Goal: Information Seeking & Learning: Check status

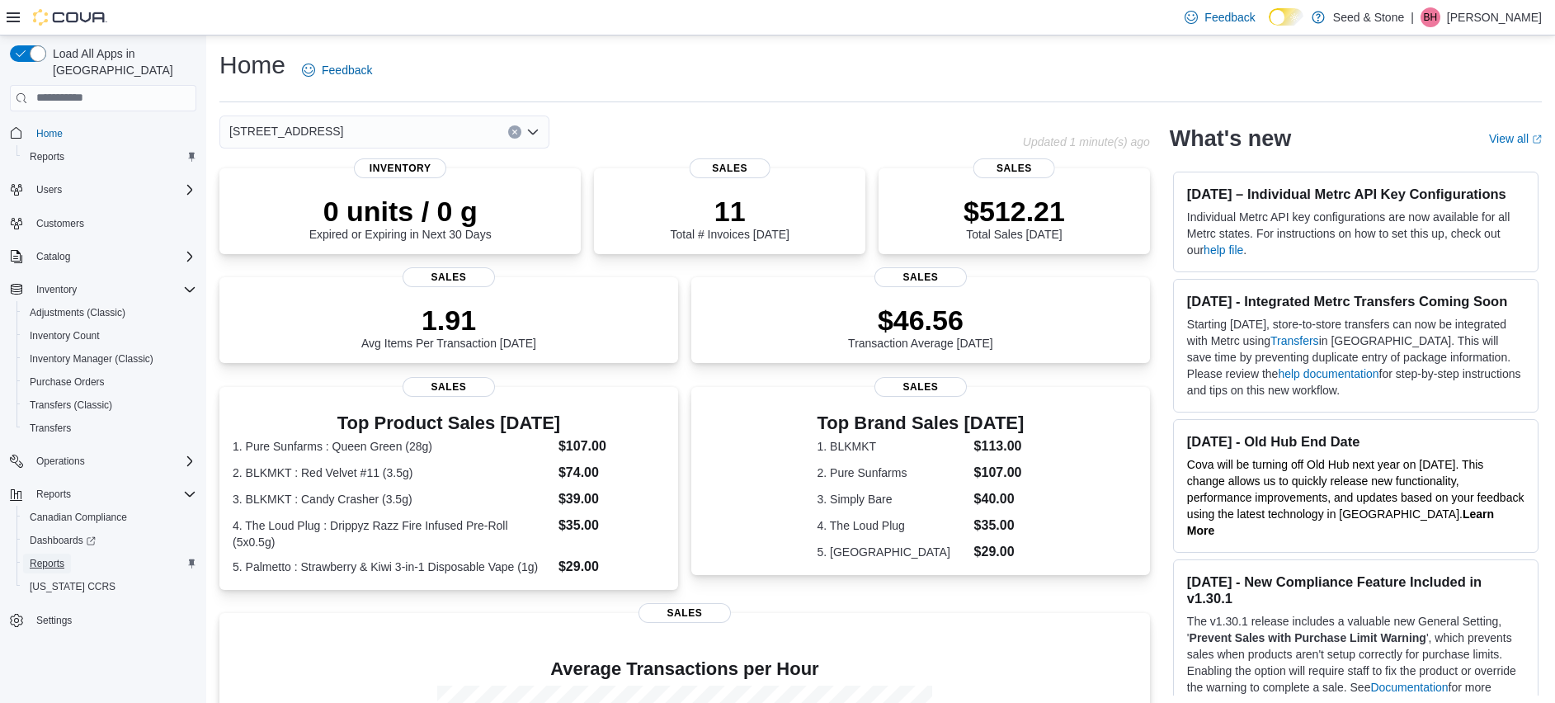
click at [46, 557] on span "Reports" at bounding box center [47, 563] width 35 height 13
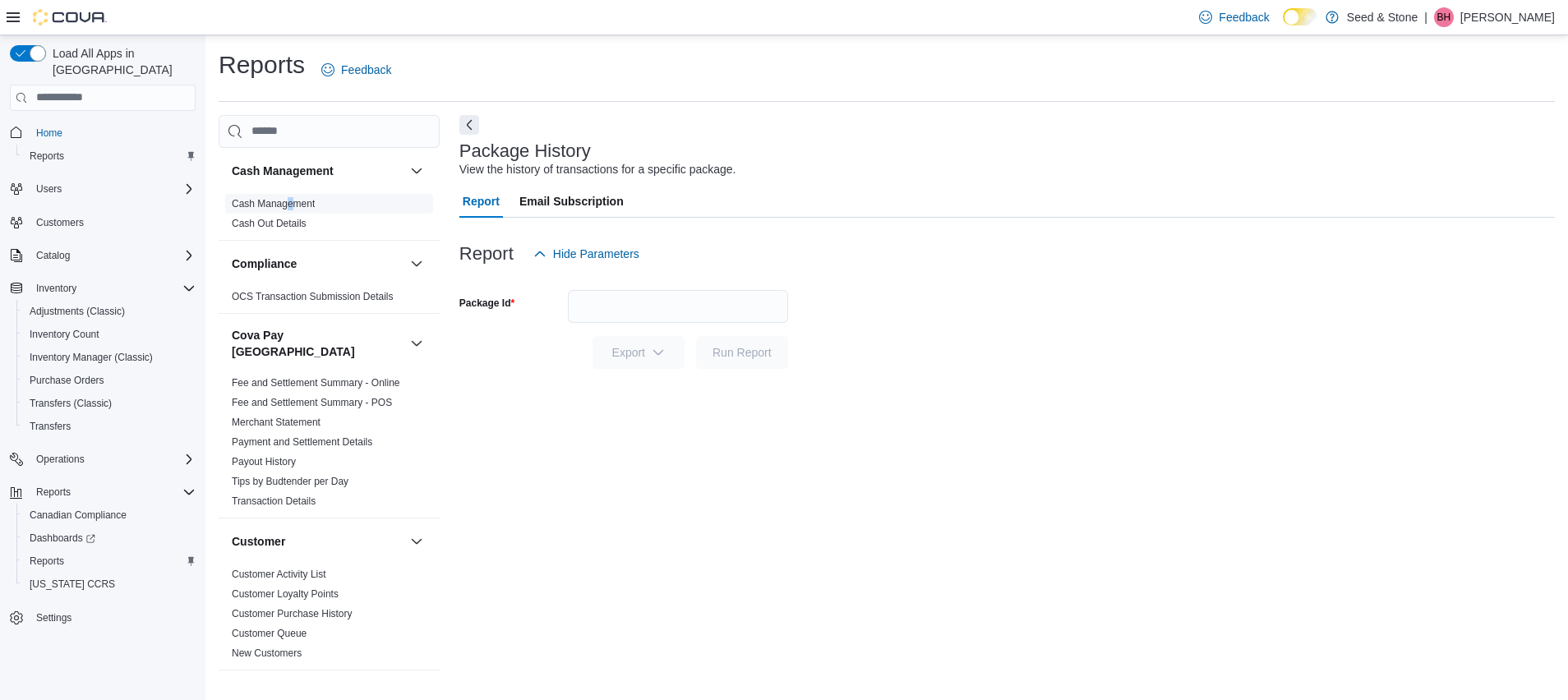
drag, startPoint x: 291, startPoint y: 212, endPoint x: 287, endPoint y: 200, distance: 12.6
click at [287, 200] on span "Cash Management" at bounding box center [329, 204] width 208 height 20
click at [287, 200] on link "Cash Management" at bounding box center [273, 204] width 83 height 12
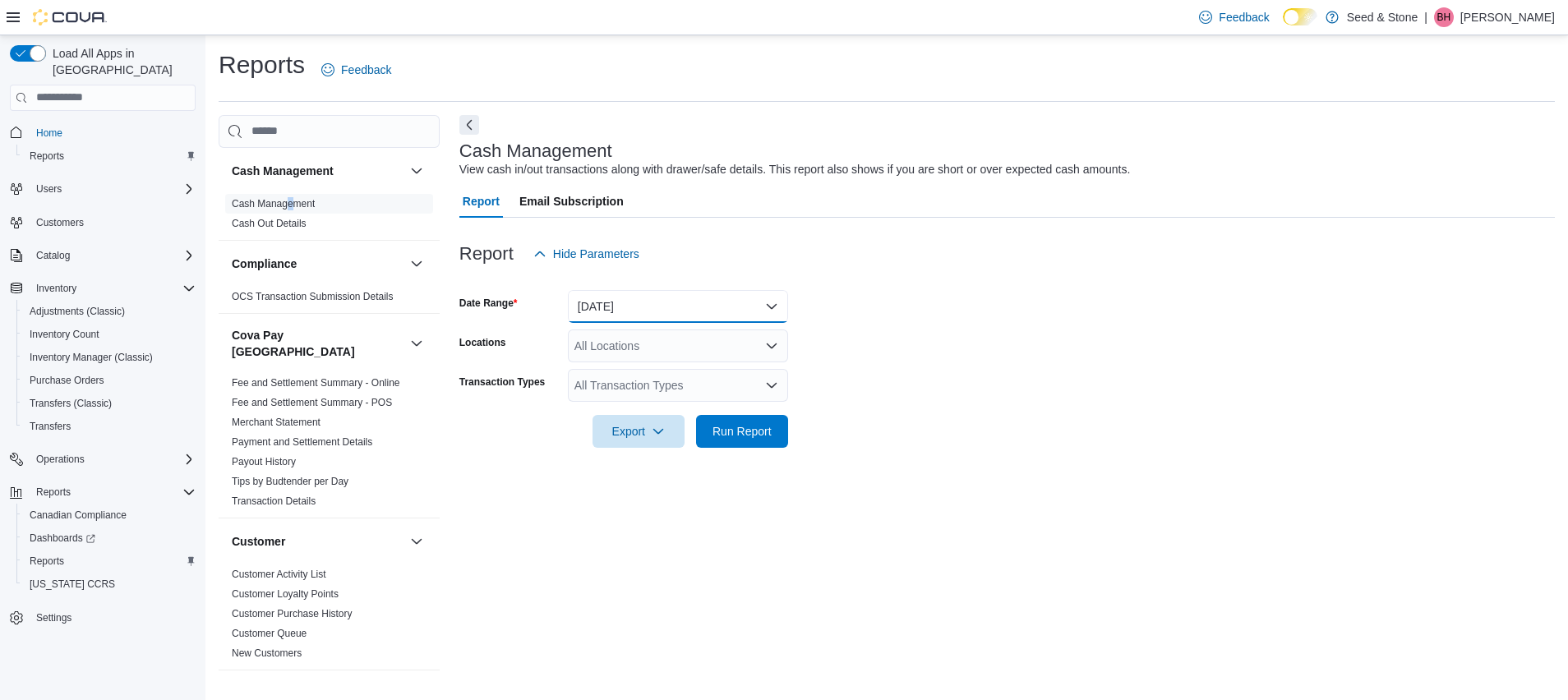
click at [737, 302] on button "Today" at bounding box center [677, 306] width 220 height 33
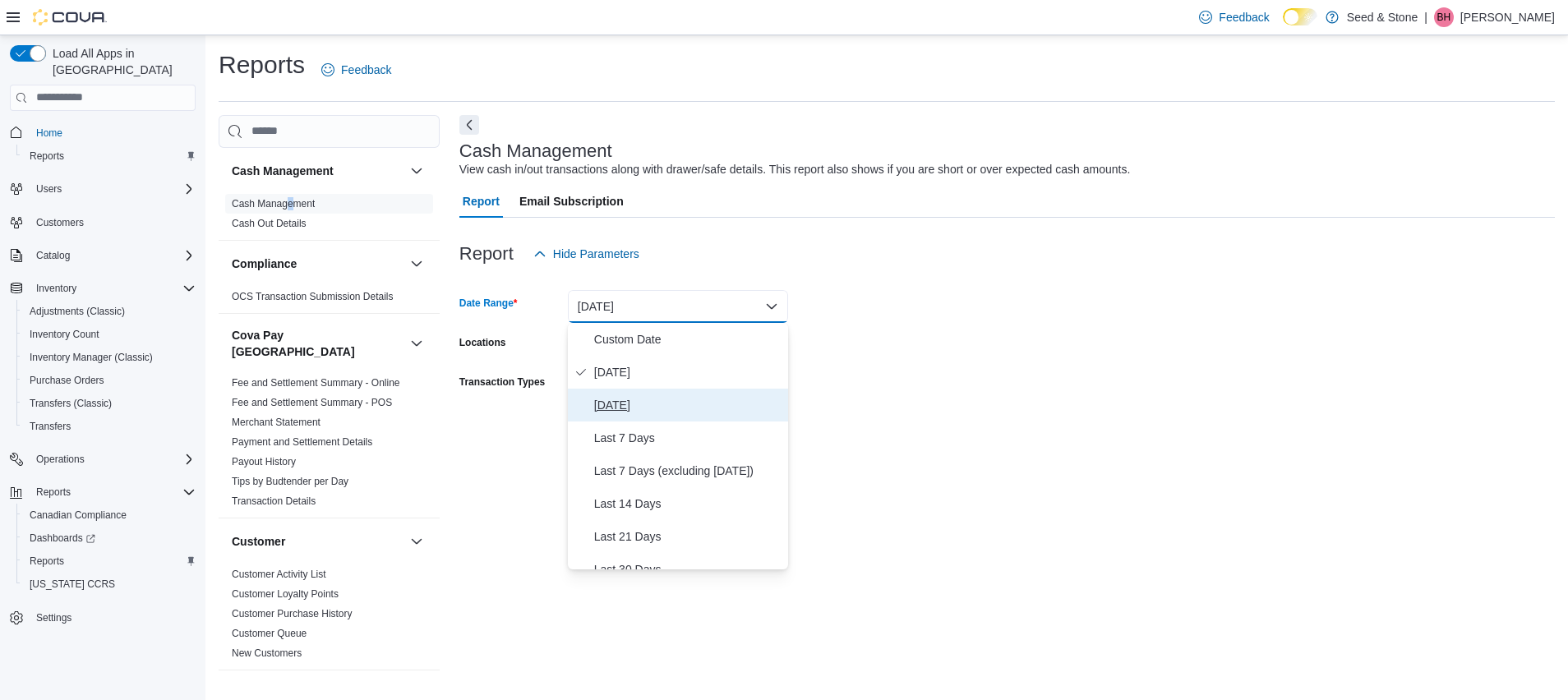
click at [707, 415] on button "Yesterday" at bounding box center [677, 404] width 220 height 33
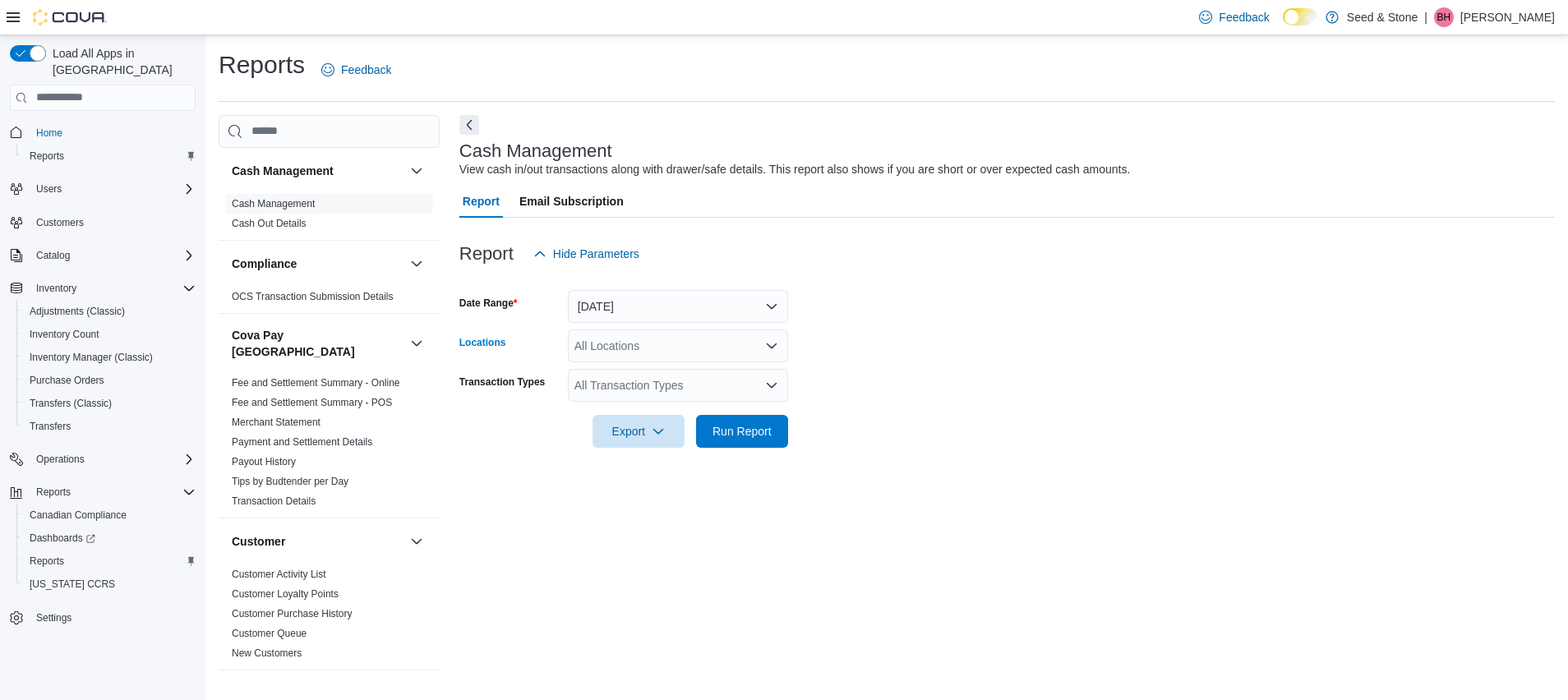
click at [617, 349] on div "All Locations" at bounding box center [677, 346] width 220 height 33
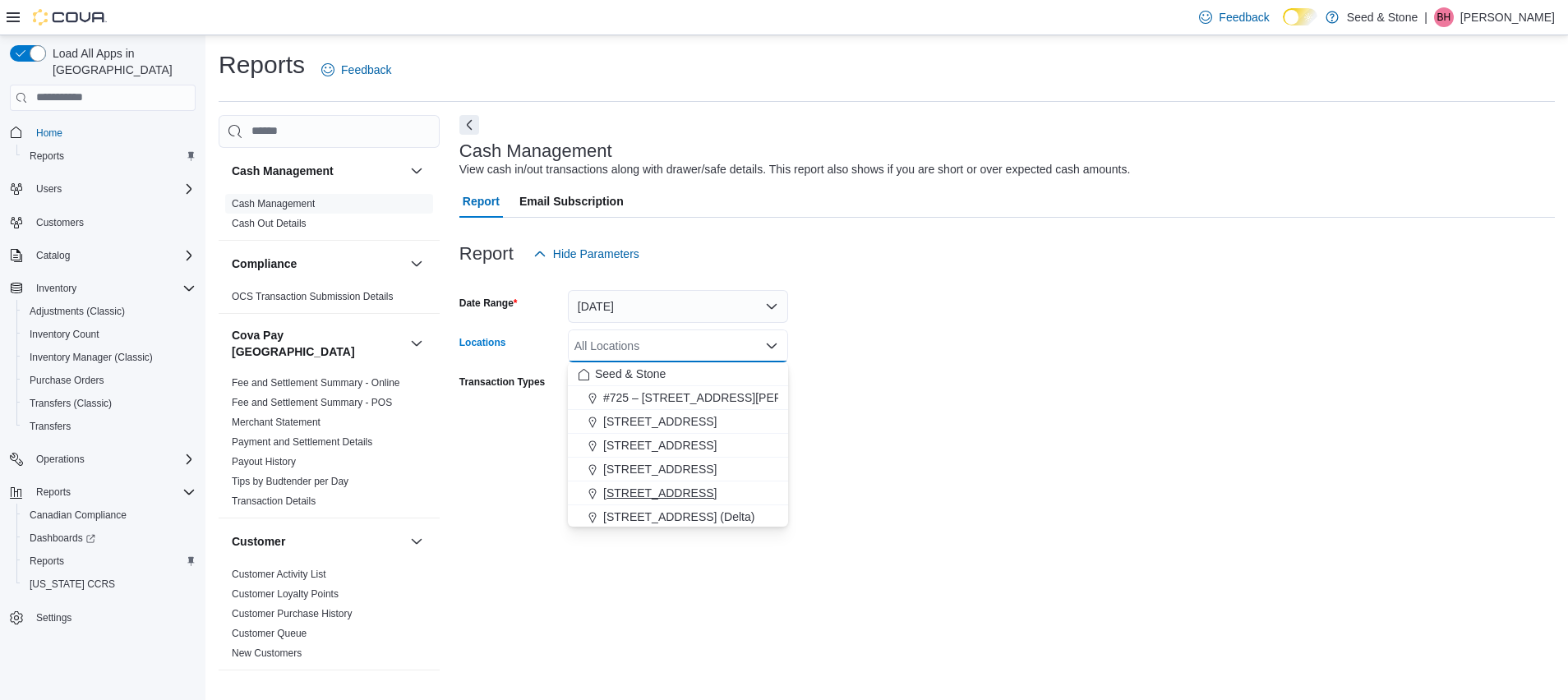
click at [673, 494] on span "[STREET_ADDRESS]" at bounding box center [660, 493] width 114 height 17
click at [1015, 346] on form "Date Range Yesterday Locations 590 Old Hope Princeton Way (Hope) Combo box. Sel…" at bounding box center [1007, 358] width 1096 height 177
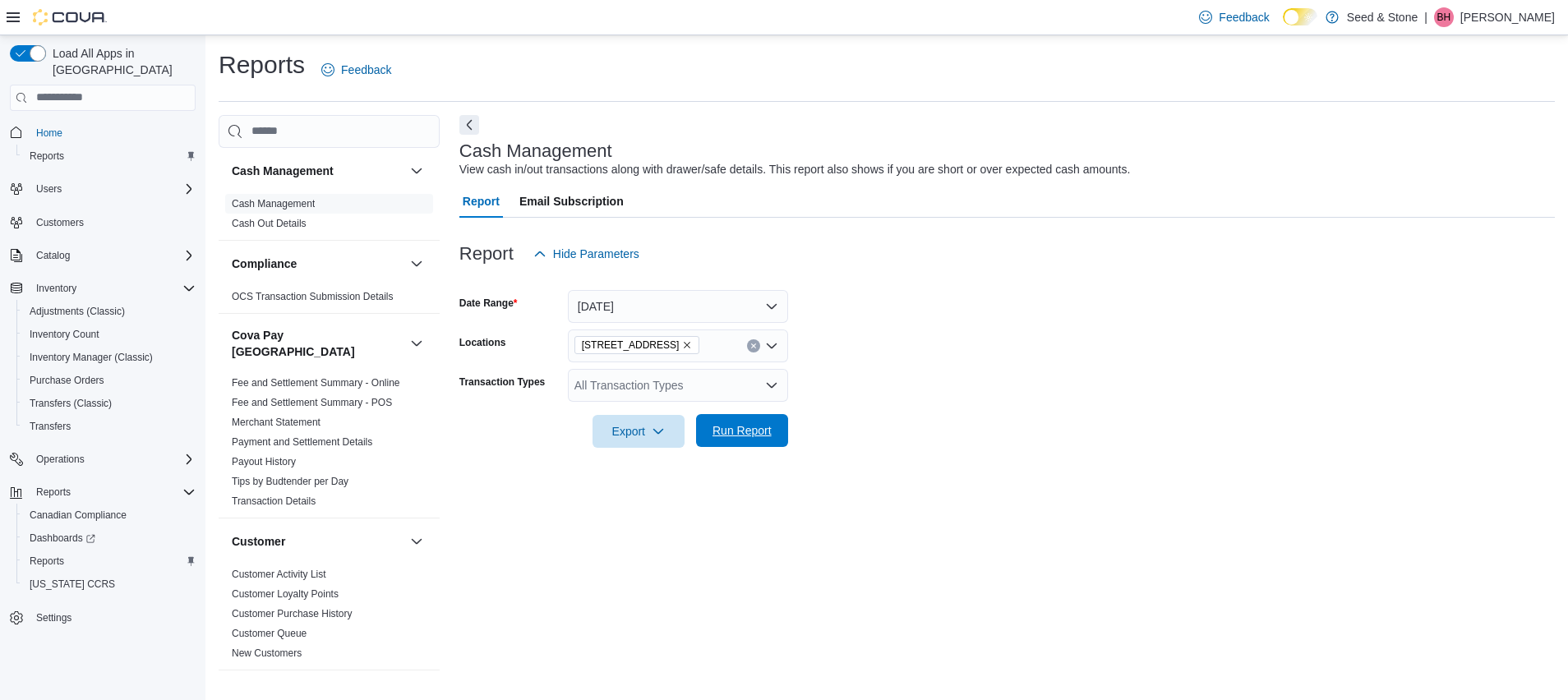
click at [772, 434] on span "Run Report" at bounding box center [742, 430] width 73 height 33
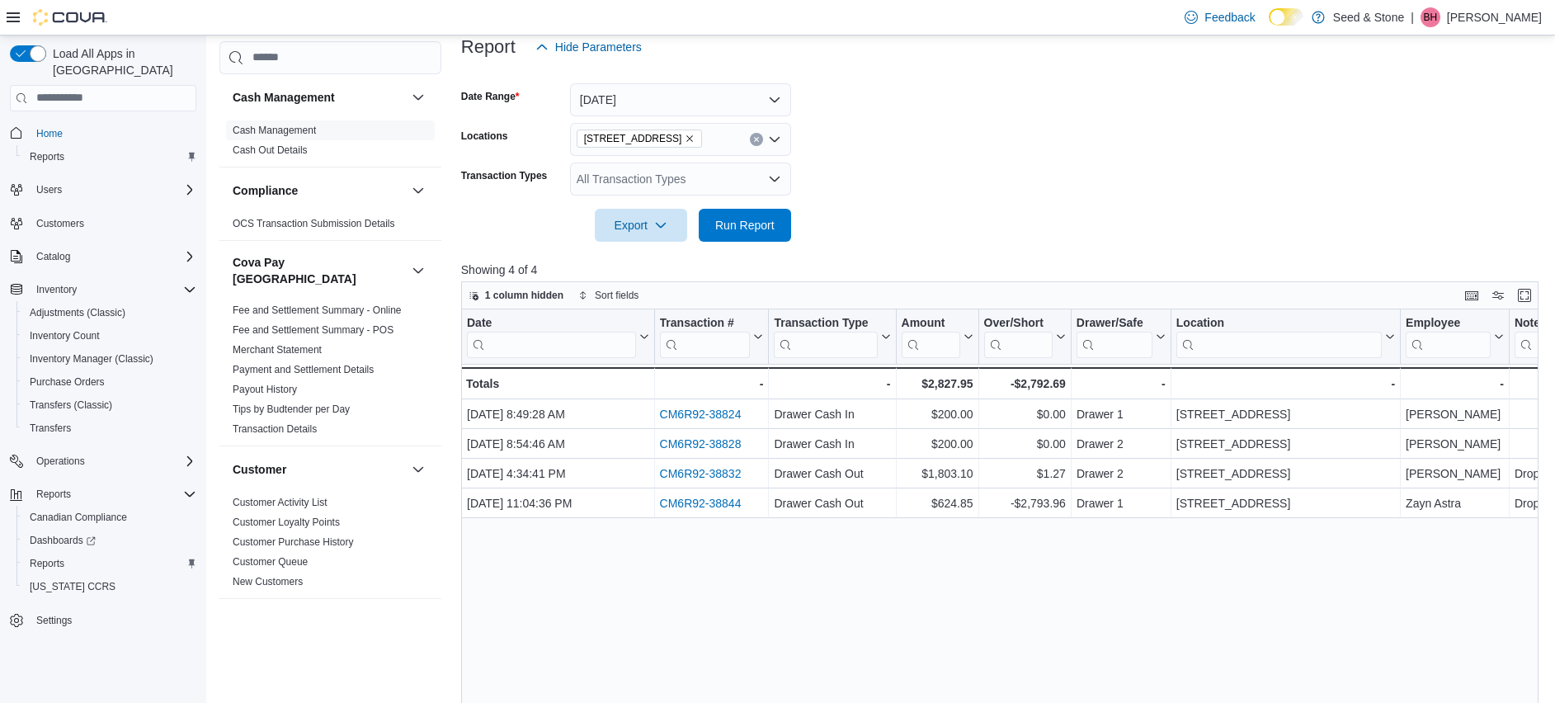
scroll to position [264, 0]
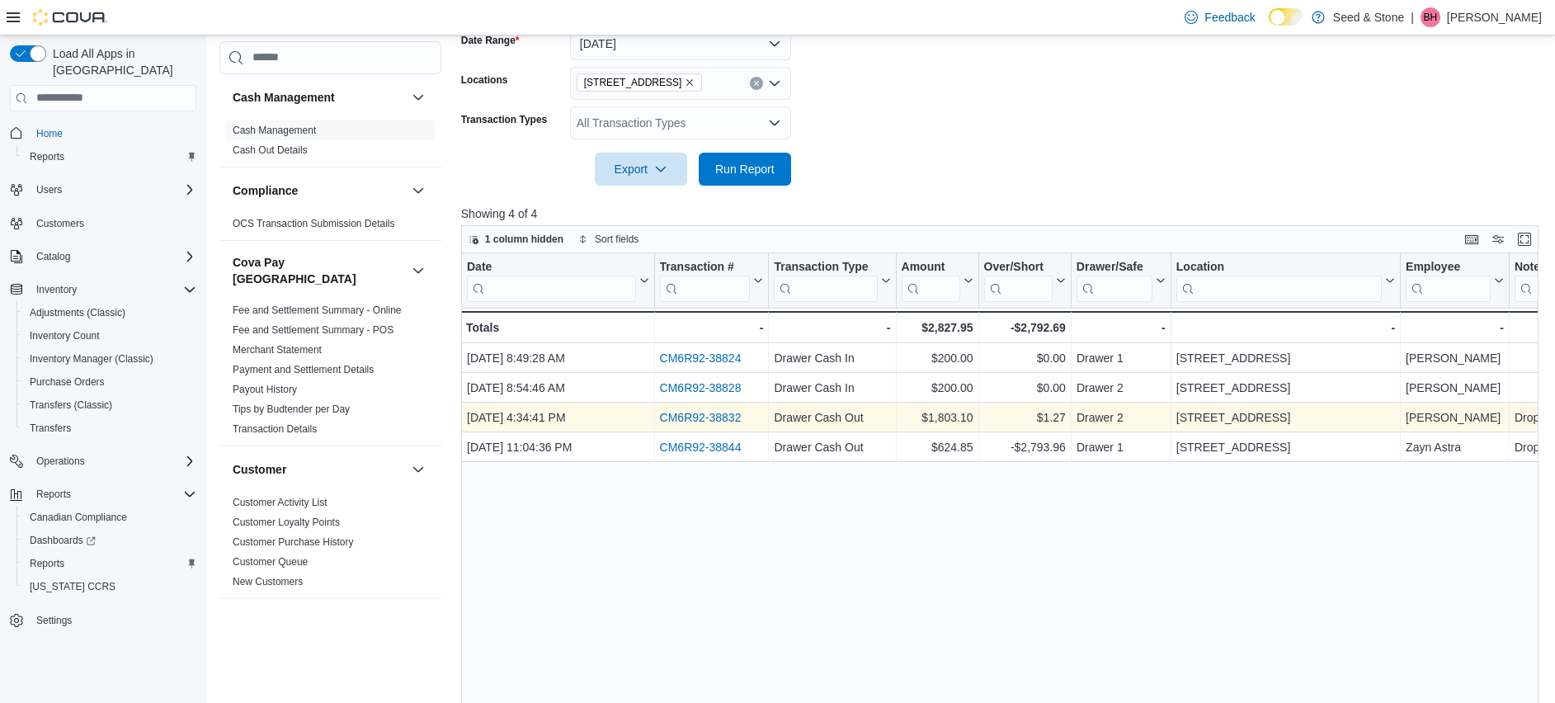
click at [700, 415] on link "CM6R92-38832" at bounding box center [700, 417] width 82 height 13
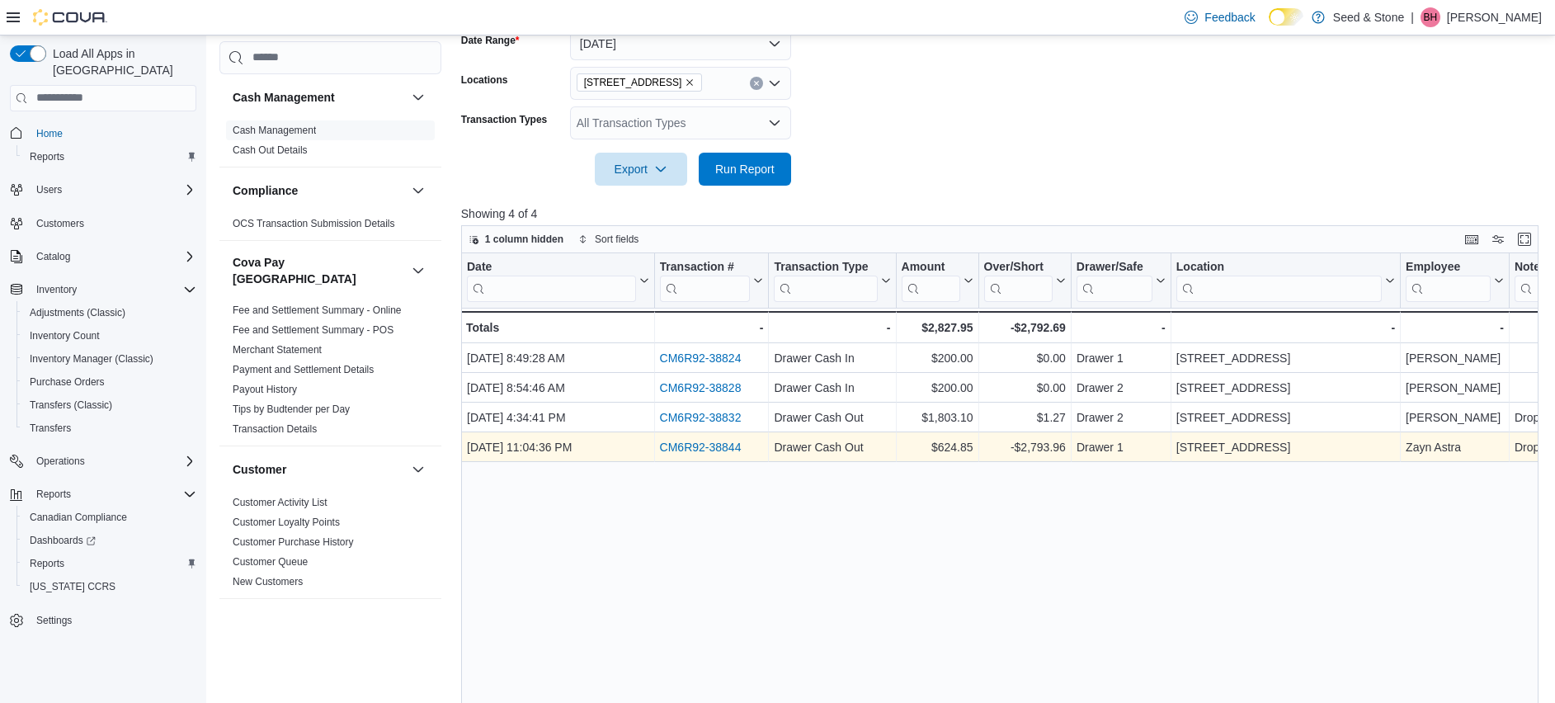
click at [696, 443] on link "CM6R92-38844" at bounding box center [700, 447] width 82 height 13
